Goal: Ask a question

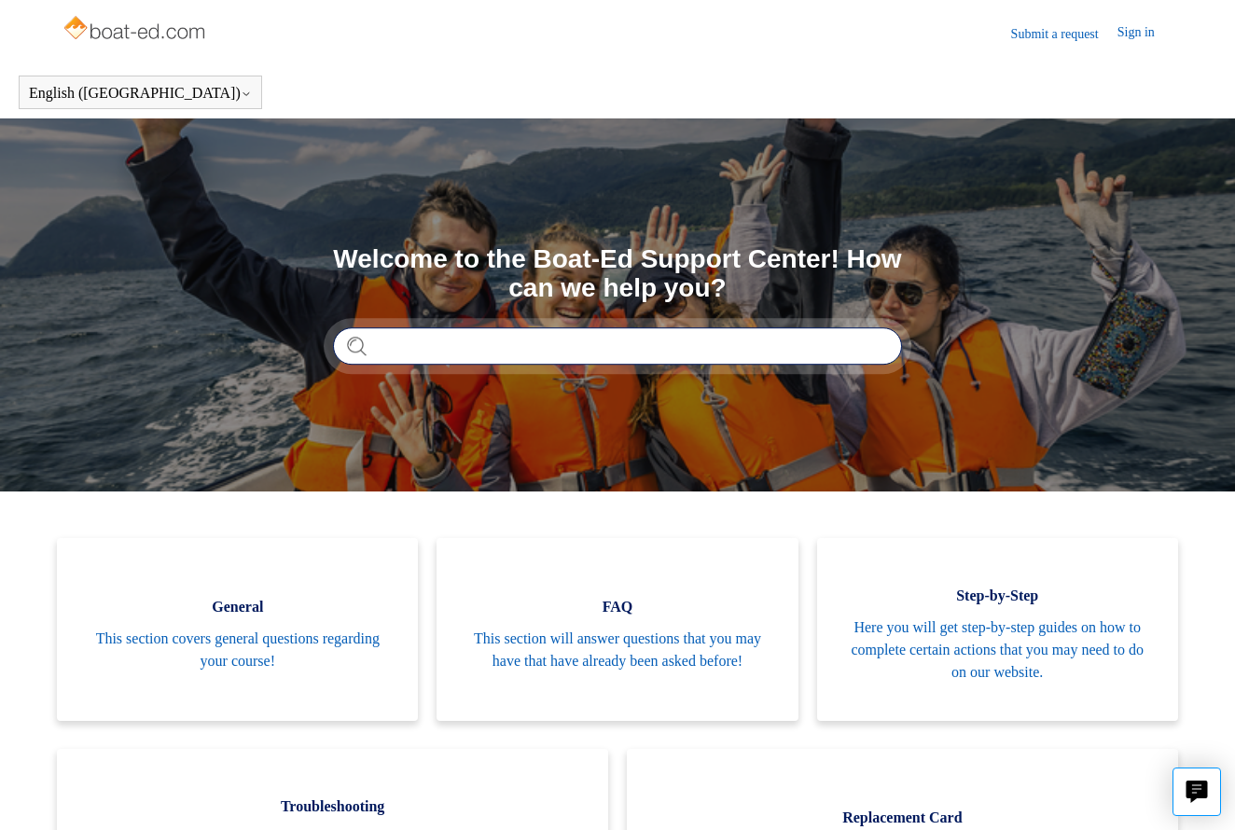
click at [424, 350] on input "Search" at bounding box center [617, 345] width 569 height 37
type input "*"
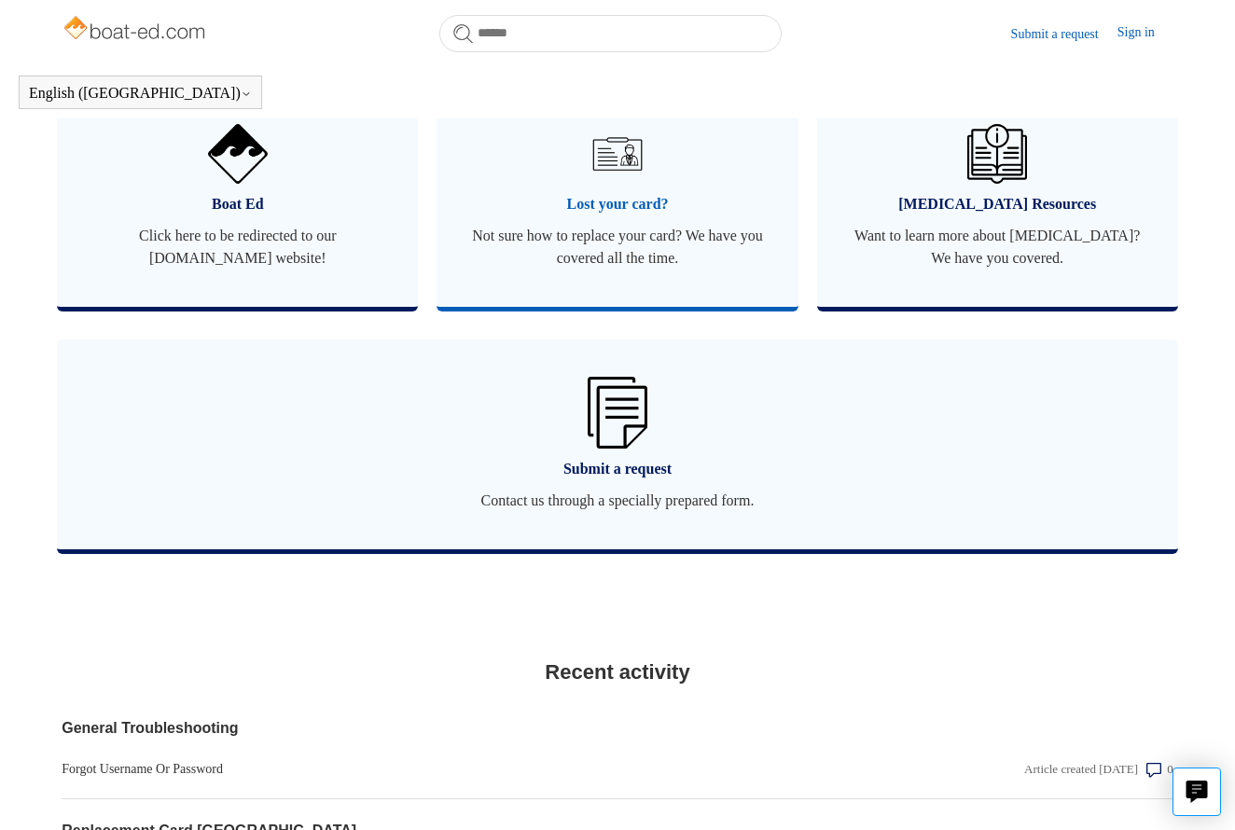
scroll to position [1189, 0]
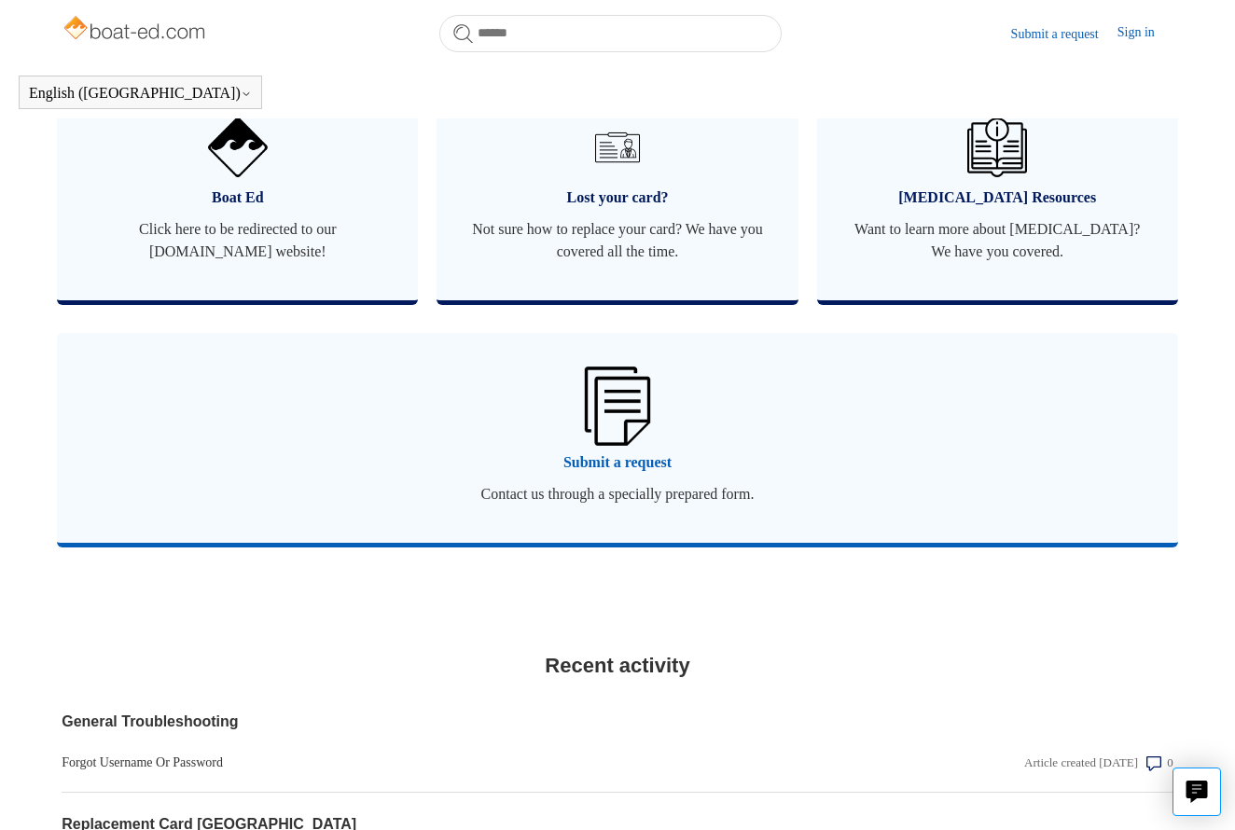
click at [624, 421] on img at bounding box center [617, 405] width 65 height 78
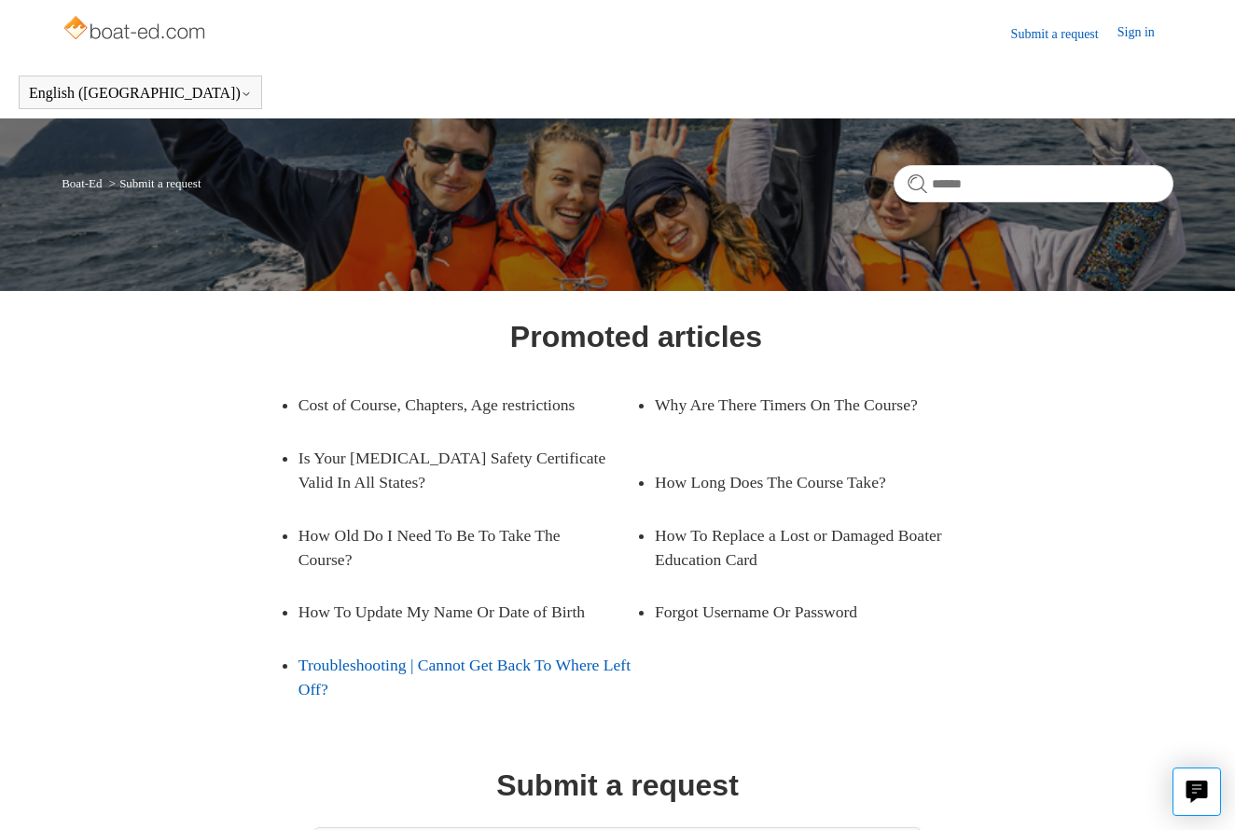
click at [375, 670] on link "Troubleshooting | Cannot Get Back To Where Left Off?" at bounding box center [467, 677] width 338 height 77
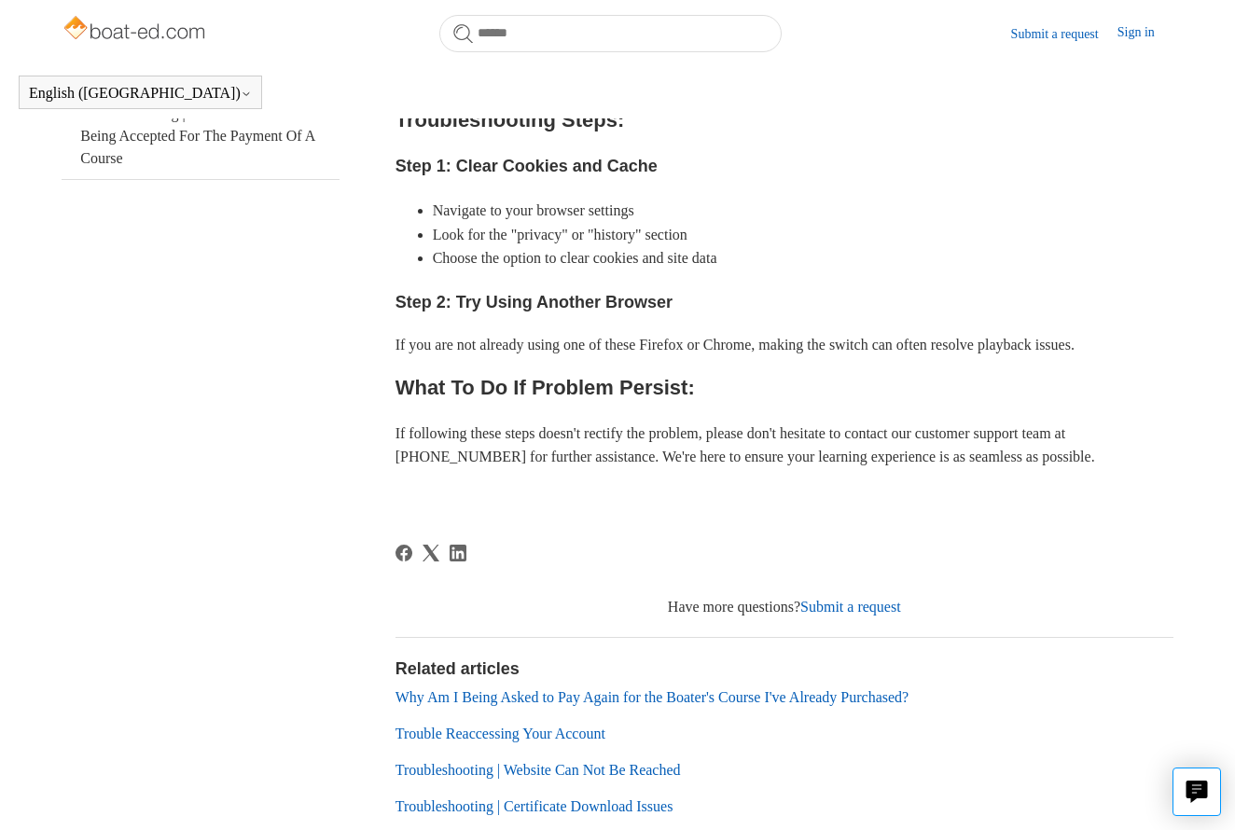
scroll to position [635, 0]
click at [860, 600] on link "Submit a request" at bounding box center [850, 606] width 101 height 16
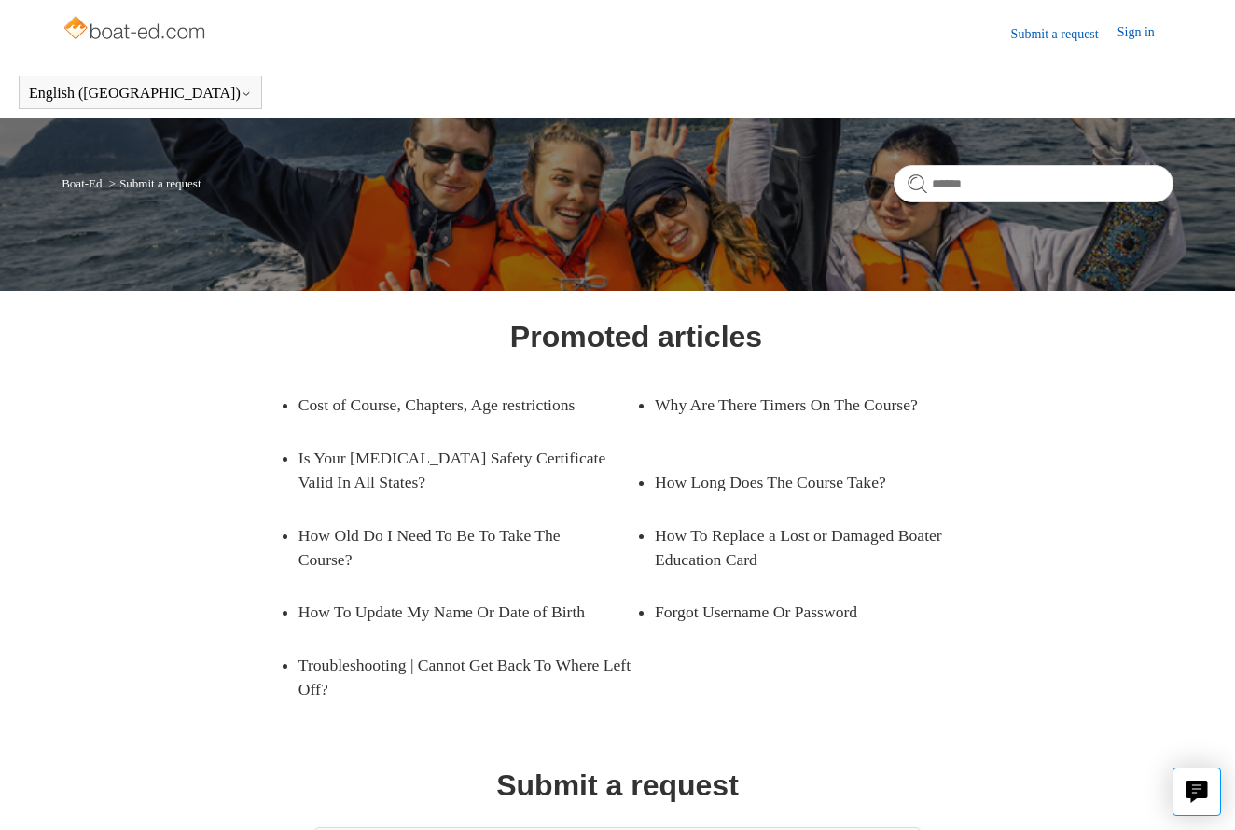
click at [618, 786] on h1 "Submit a request" at bounding box center [617, 785] width 242 height 45
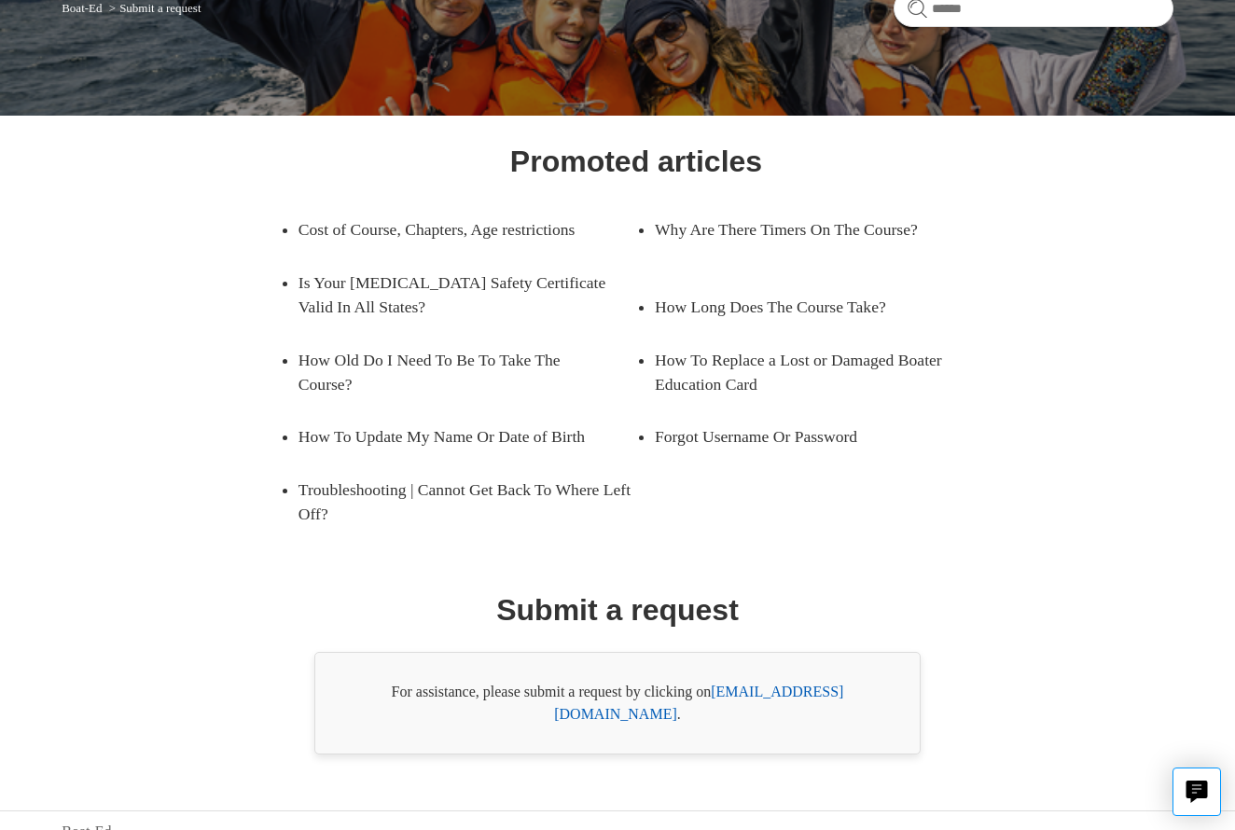
scroll to position [174, 0]
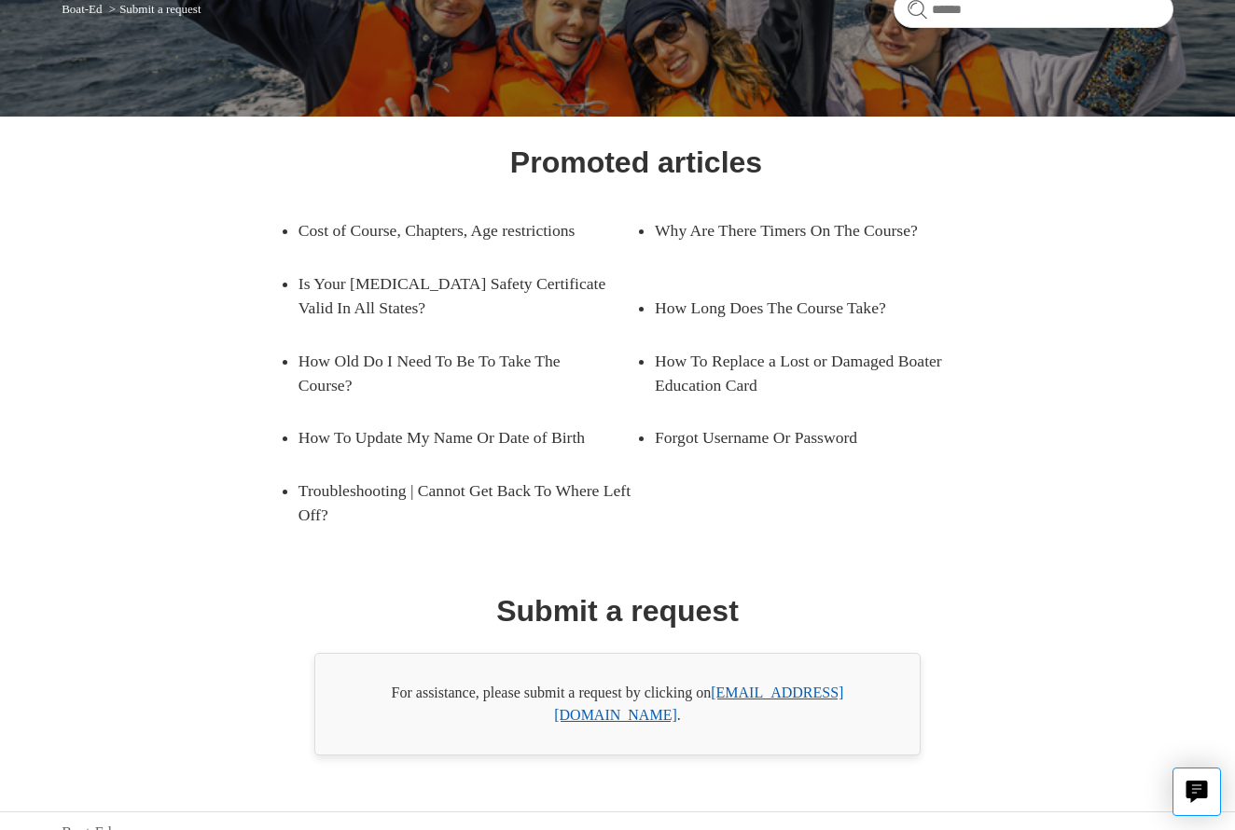
click at [774, 692] on link "support@boat-ed.com" at bounding box center [698, 703] width 289 height 38
